Goal: Obtain resource: Download file/media

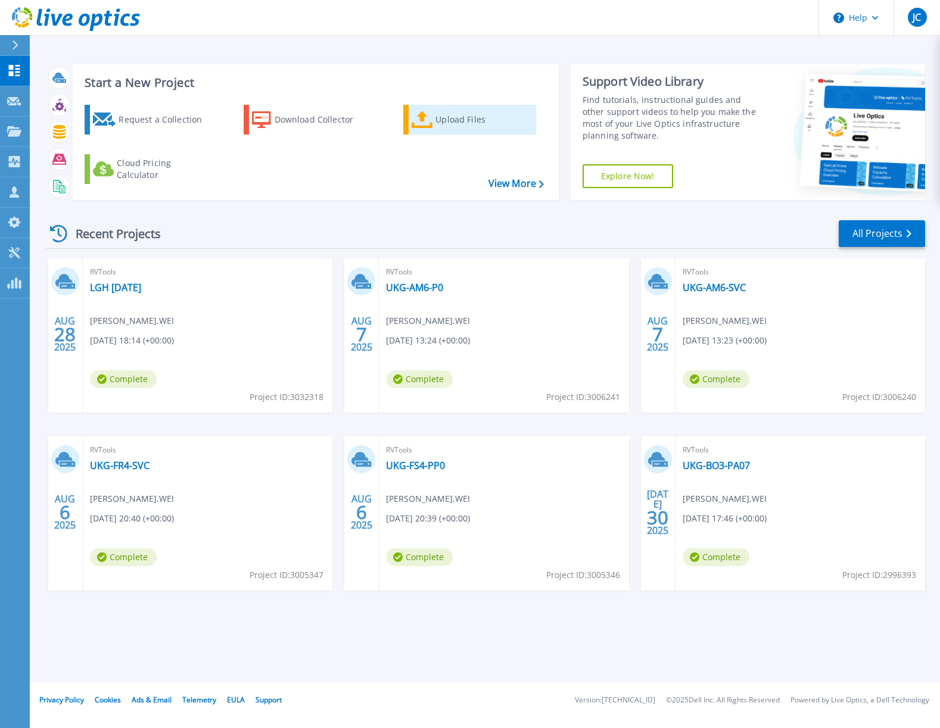
click at [477, 124] on div "Upload Files" at bounding box center [482, 120] width 95 height 24
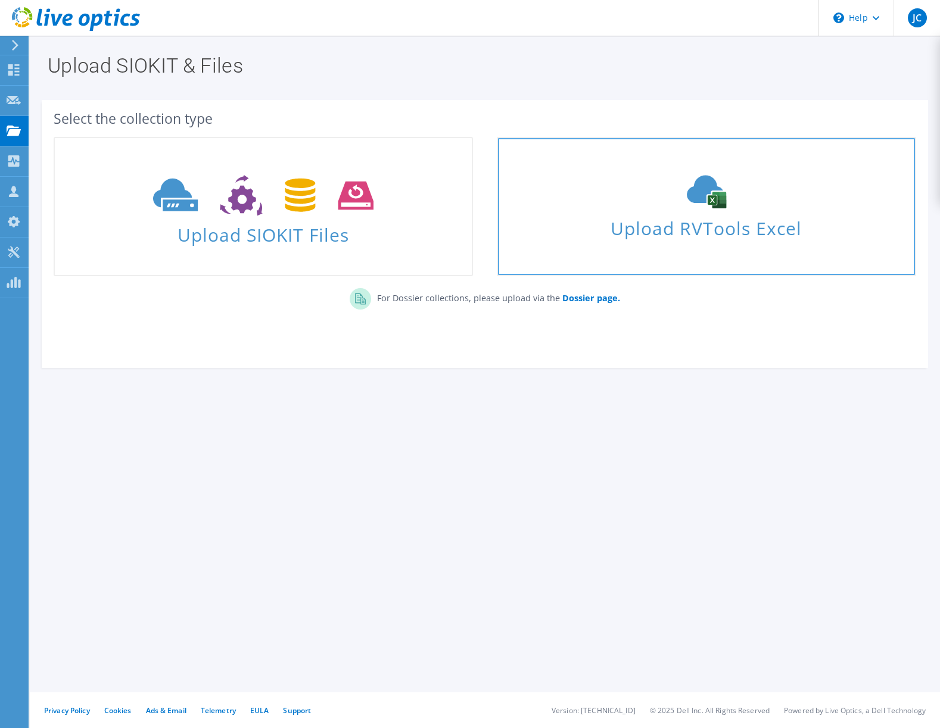
click at [725, 235] on span "Upload RVTools Excel" at bounding box center [706, 226] width 417 height 26
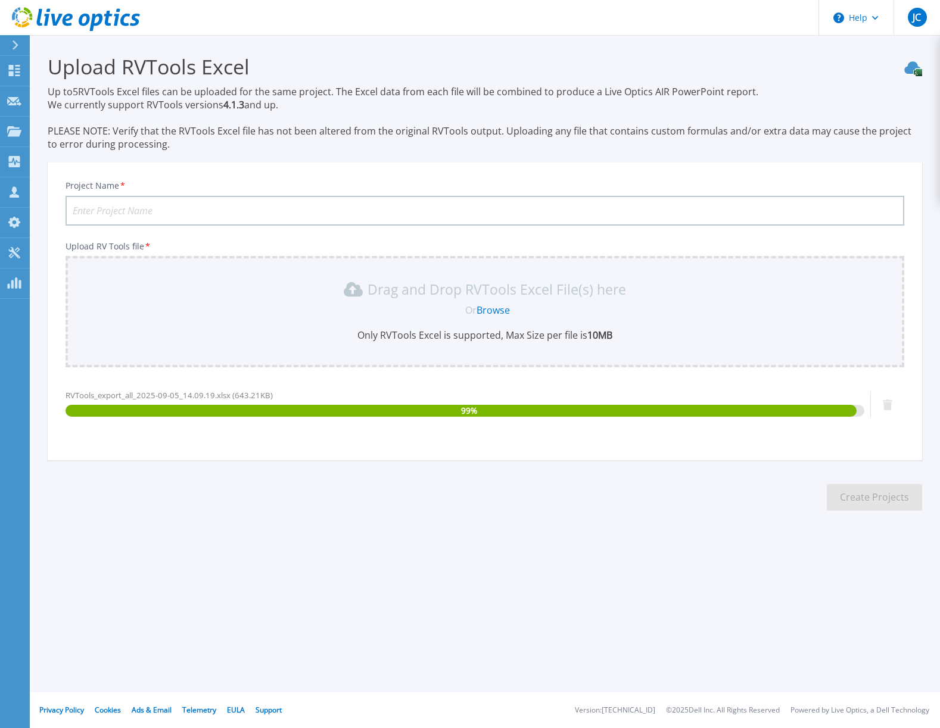
click at [116, 214] on input "Project Name *" at bounding box center [484, 211] width 838 height 30
click at [102, 209] on input "Project Name *" at bounding box center [484, 211] width 838 height 30
click at [104, 211] on input "CCS-092025" at bounding box center [484, 211] width 838 height 30
type input "CCS-09052025"
click at [879, 498] on button "Create Projects" at bounding box center [873, 497] width 95 height 27
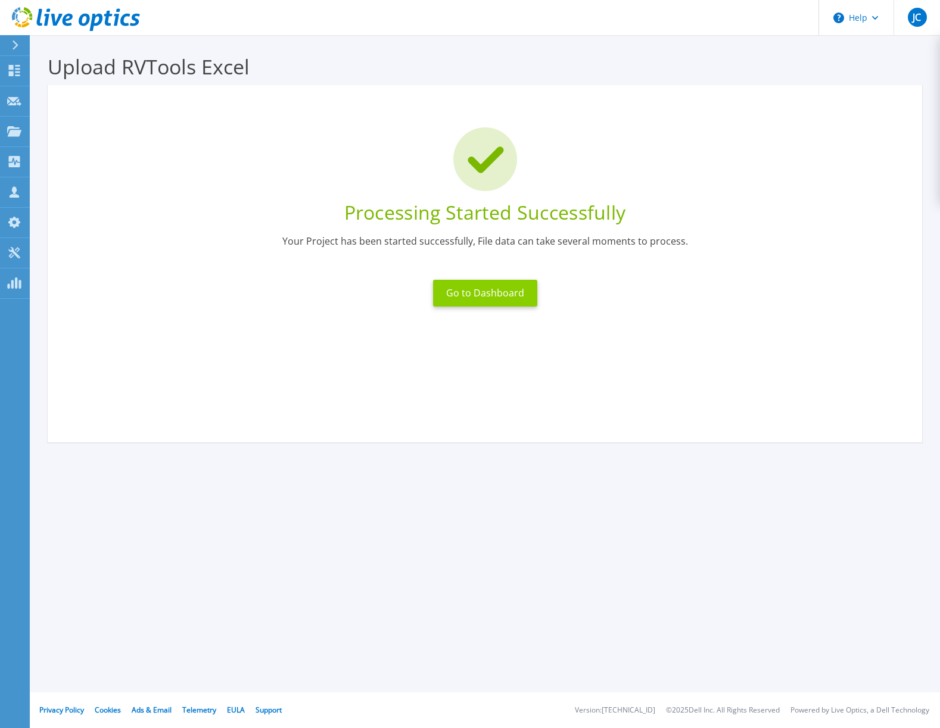
click at [488, 294] on button "Go to Dashboard" at bounding box center [485, 293] width 104 height 27
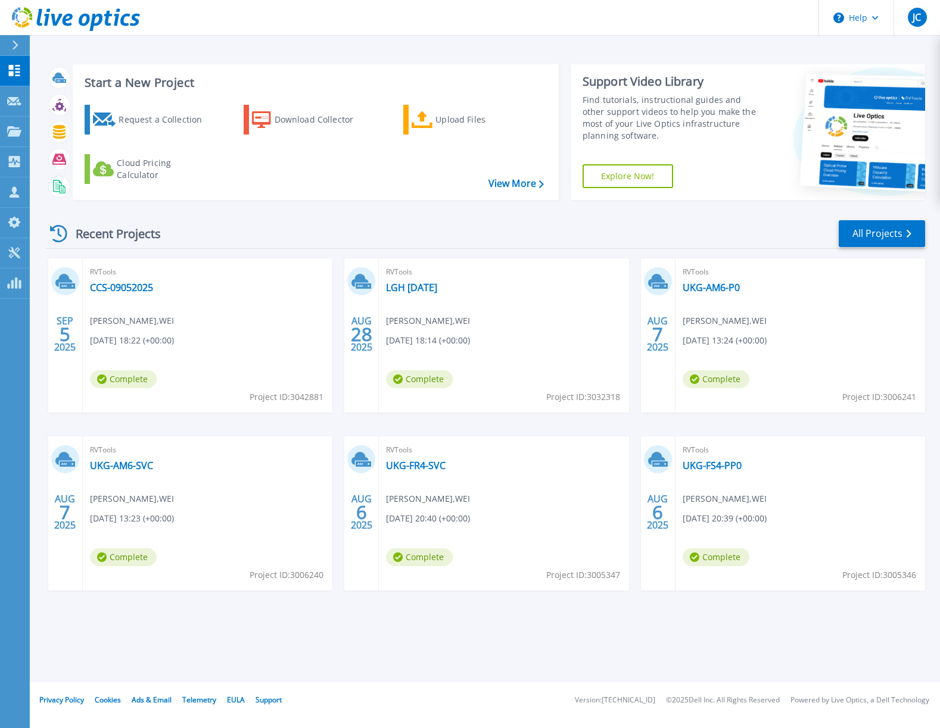
click at [228, 308] on div "RVTools CCS-09052025 Jay Cardin , WEI 09/05/2025, 18:22 (+00:00) Complete Proje…" at bounding box center [207, 335] width 249 height 154
click at [110, 289] on link "CCS-09052025" at bounding box center [121, 288] width 63 height 12
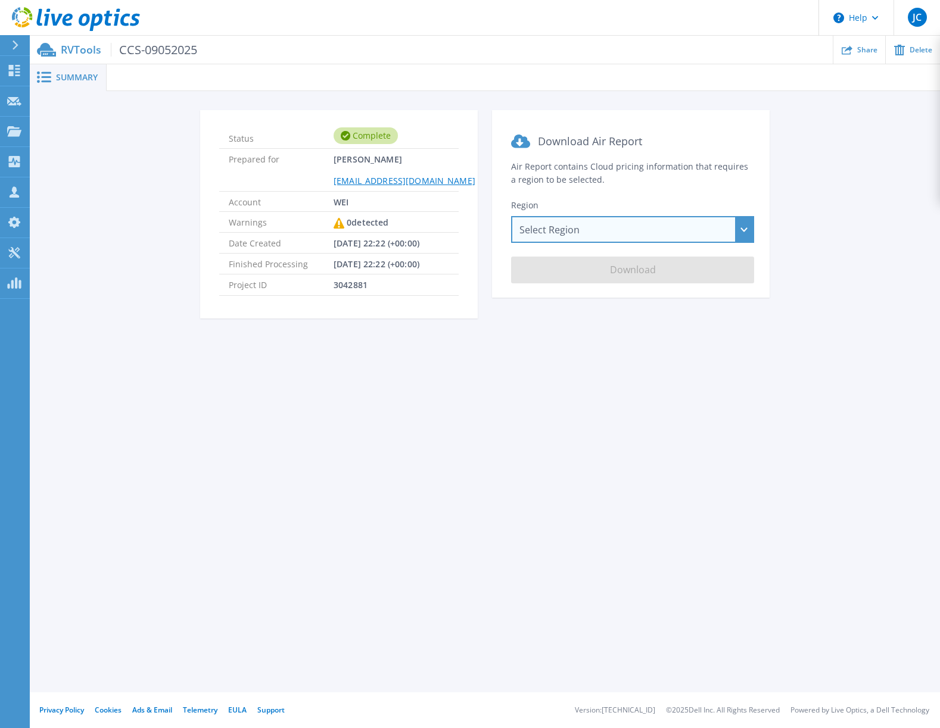
click at [634, 228] on div "Select Region [GEOGRAPHIC_DATA] ([GEOGRAPHIC_DATA]) [GEOGRAPHIC_DATA] ([GEOGRAP…" at bounding box center [632, 229] width 243 height 27
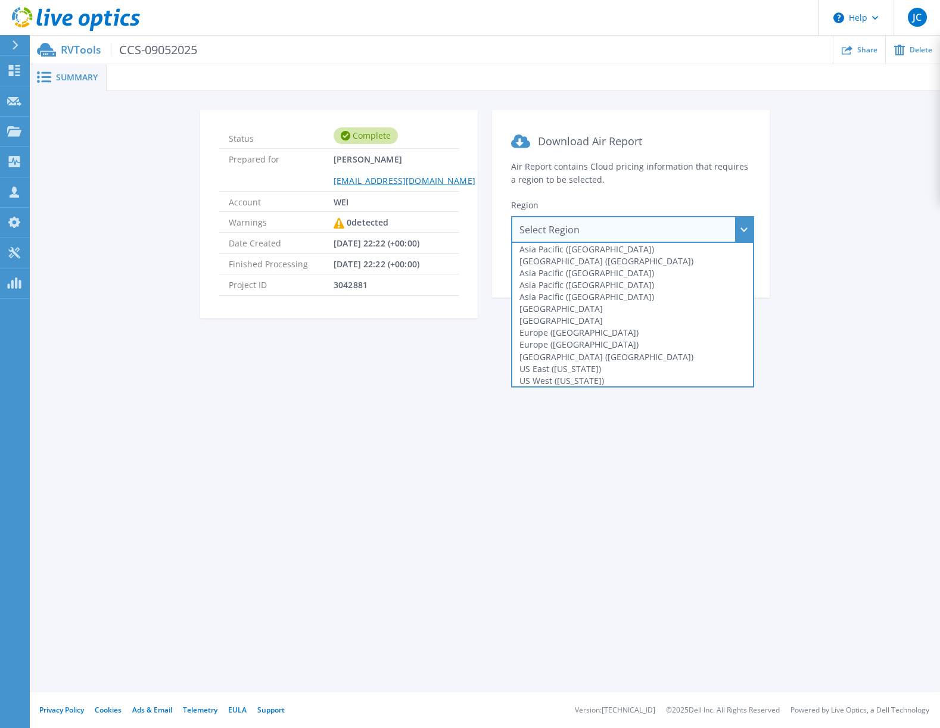
click at [566, 366] on div "US East ([US_STATE])" at bounding box center [632, 369] width 241 height 12
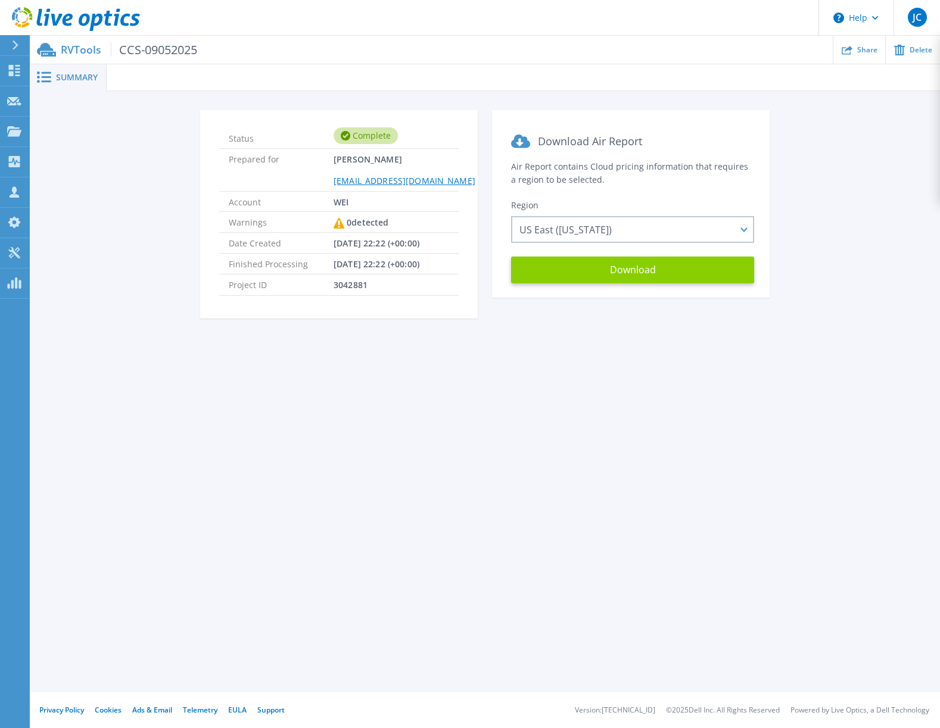
click at [623, 270] on button "Download" at bounding box center [632, 270] width 243 height 27
